Goal: Information Seeking & Learning: Learn about a topic

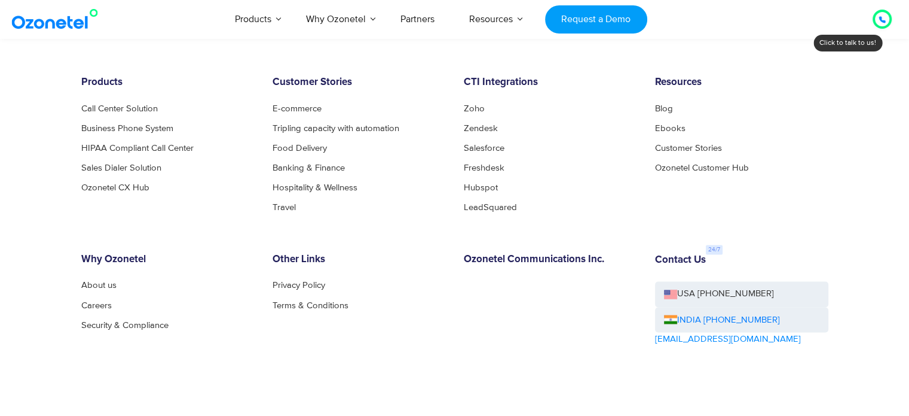
scroll to position [6518, 0]
click at [111, 283] on link "About us" at bounding box center [102, 285] width 42 height 9
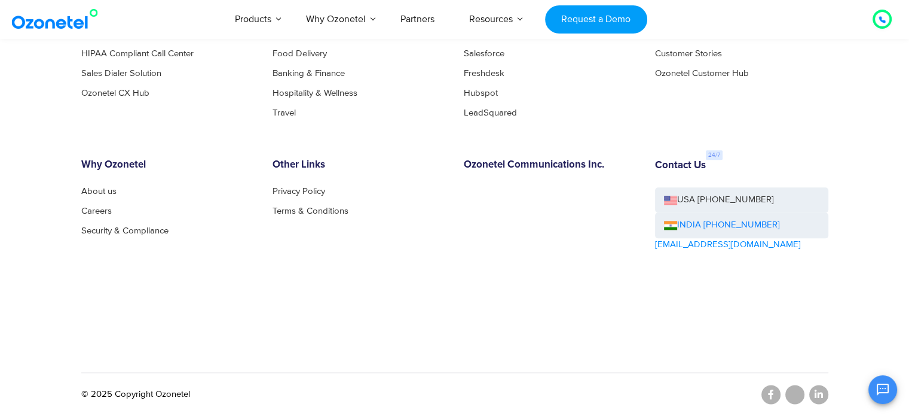
click at [404, 308] on div "Other Links Privacy Policy Terms & Conditions" at bounding box center [359, 238] width 191 height 159
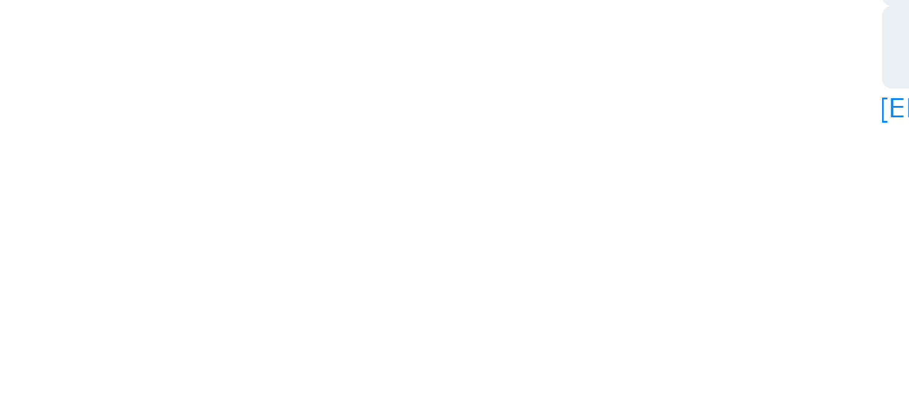
scroll to position [1363, 0]
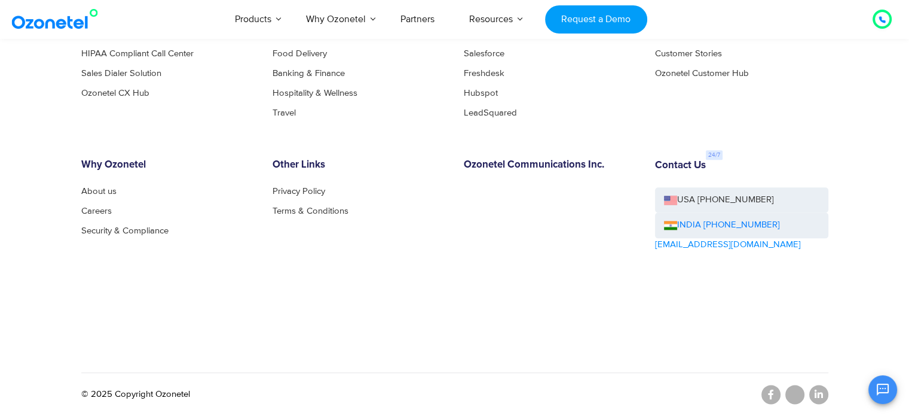
click at [264, 284] on div "Other Links Privacy Policy Terms & Conditions" at bounding box center [359, 238] width 191 height 159
